Goal: Navigation & Orientation: Find specific page/section

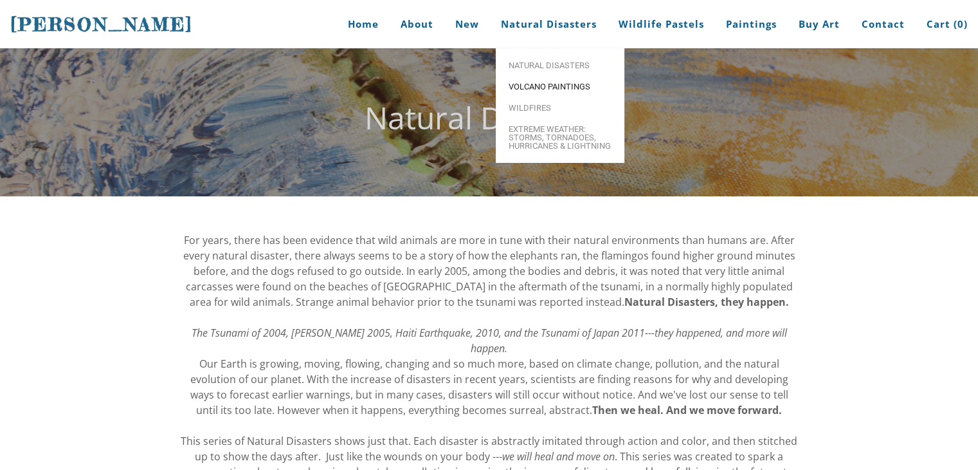
click at [551, 84] on span "Volcano paintings" at bounding box center [560, 86] width 103 height 8
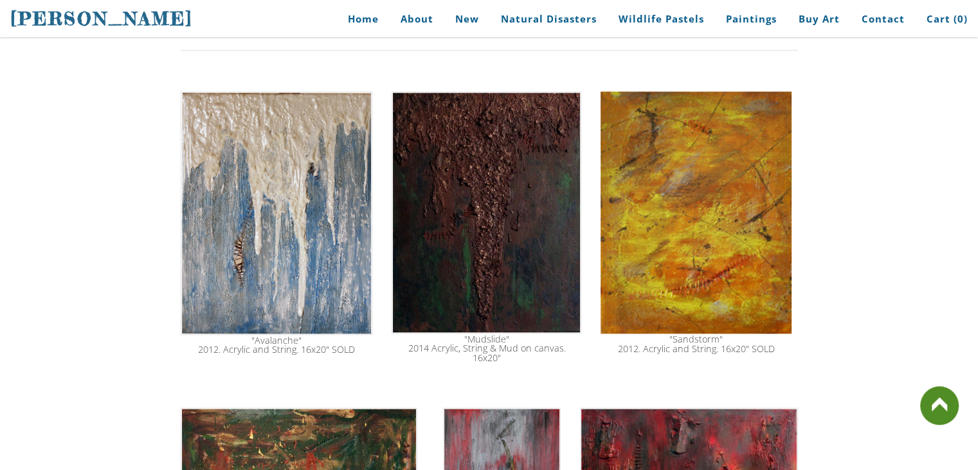
scroll to position [1581, 0]
